Goal: Browse casually: Explore the website without a specific task or goal

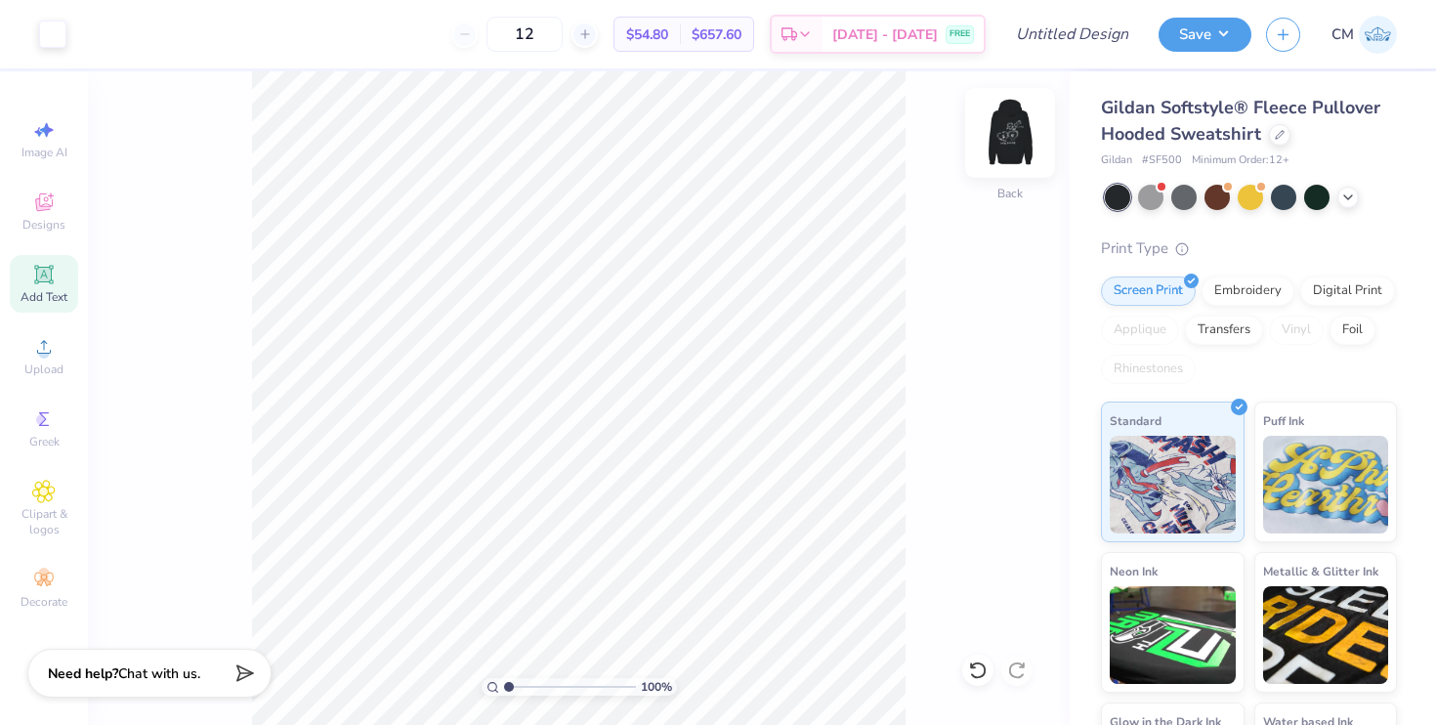
click at [1015, 129] on img at bounding box center [1010, 133] width 78 height 78
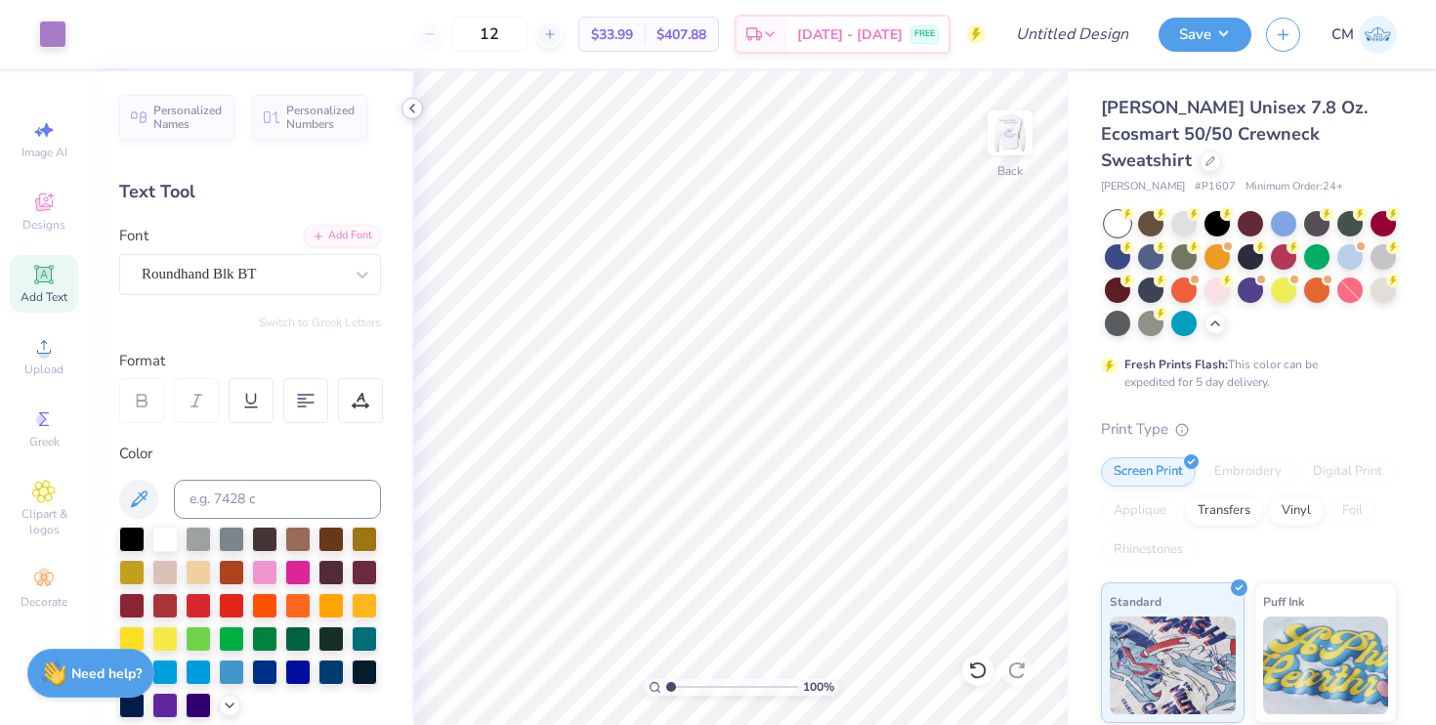
click at [411, 108] on polyline at bounding box center [412, 109] width 4 height 8
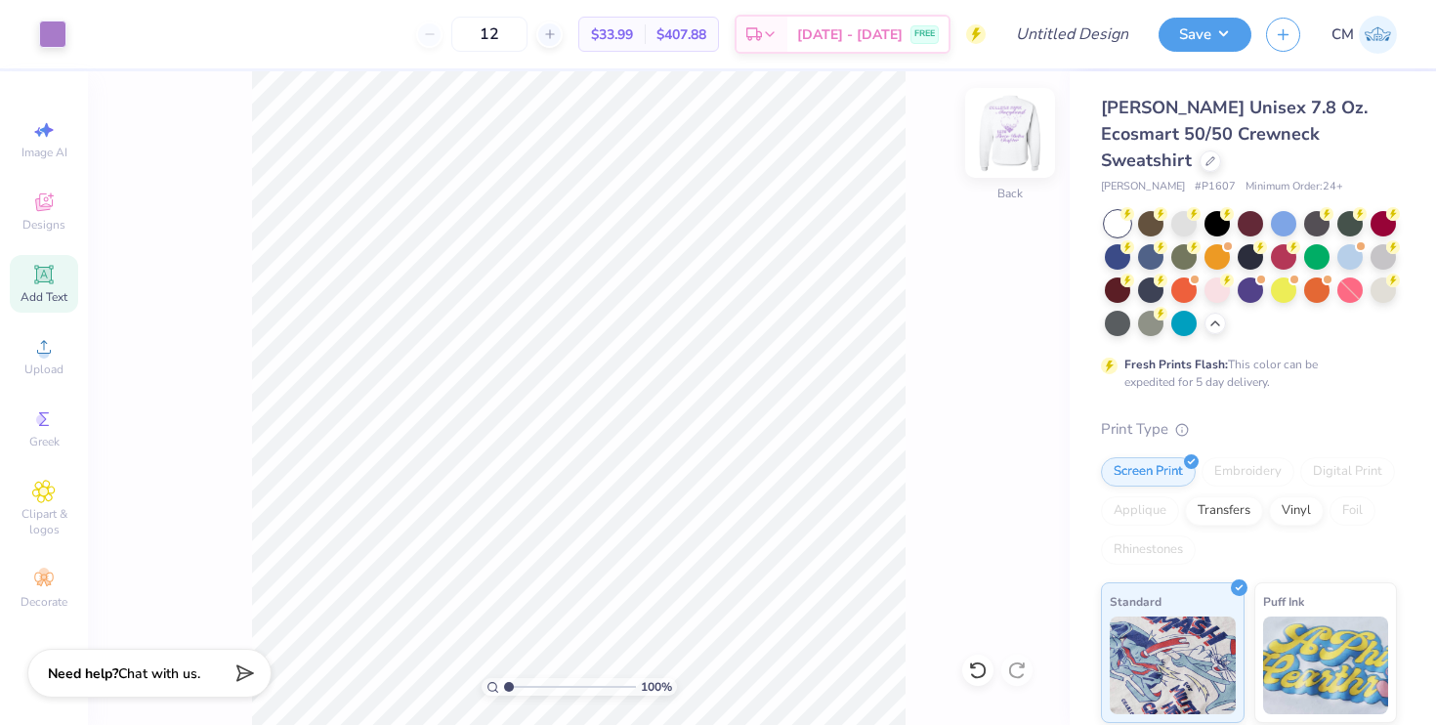
click at [1023, 127] on img at bounding box center [1010, 133] width 78 height 78
